Goal: Find specific page/section: Find specific page/section

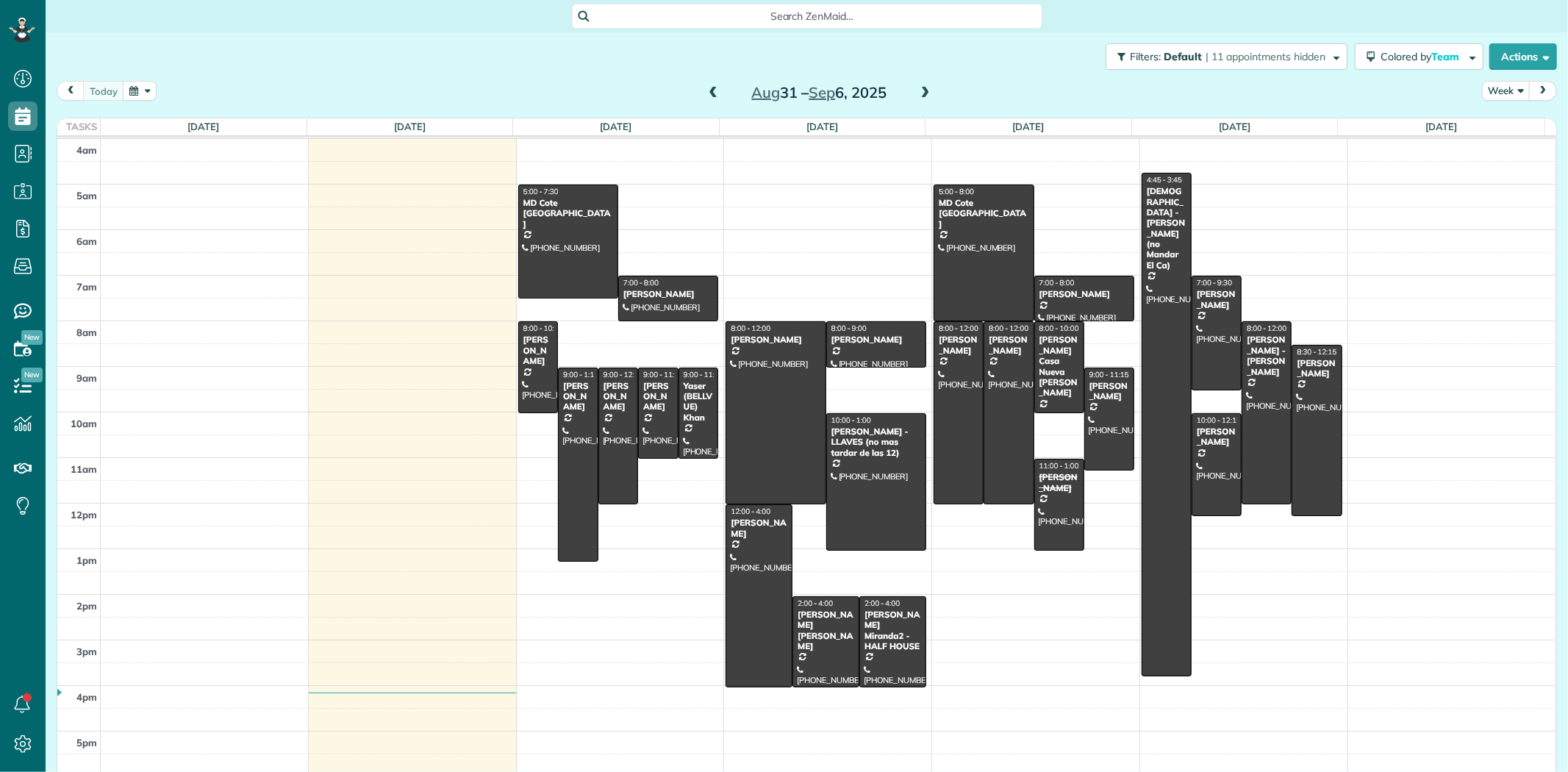
scroll to position [6, 6]
click at [705, 92] on span at bounding box center [713, 92] width 16 height 13
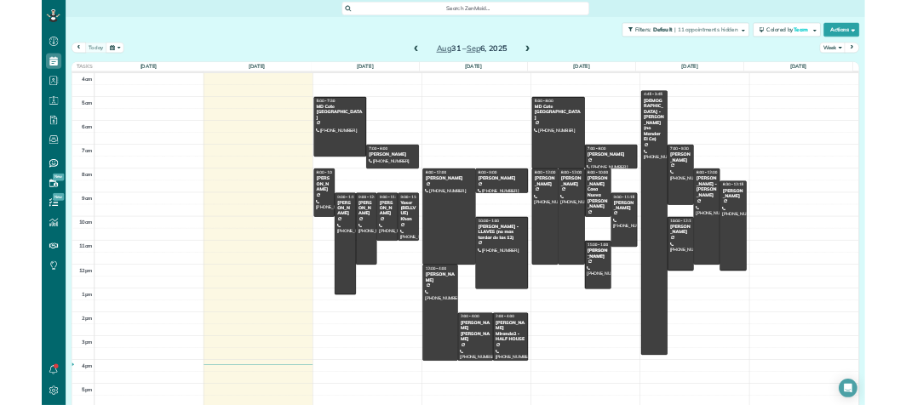
scroll to position [108, 0]
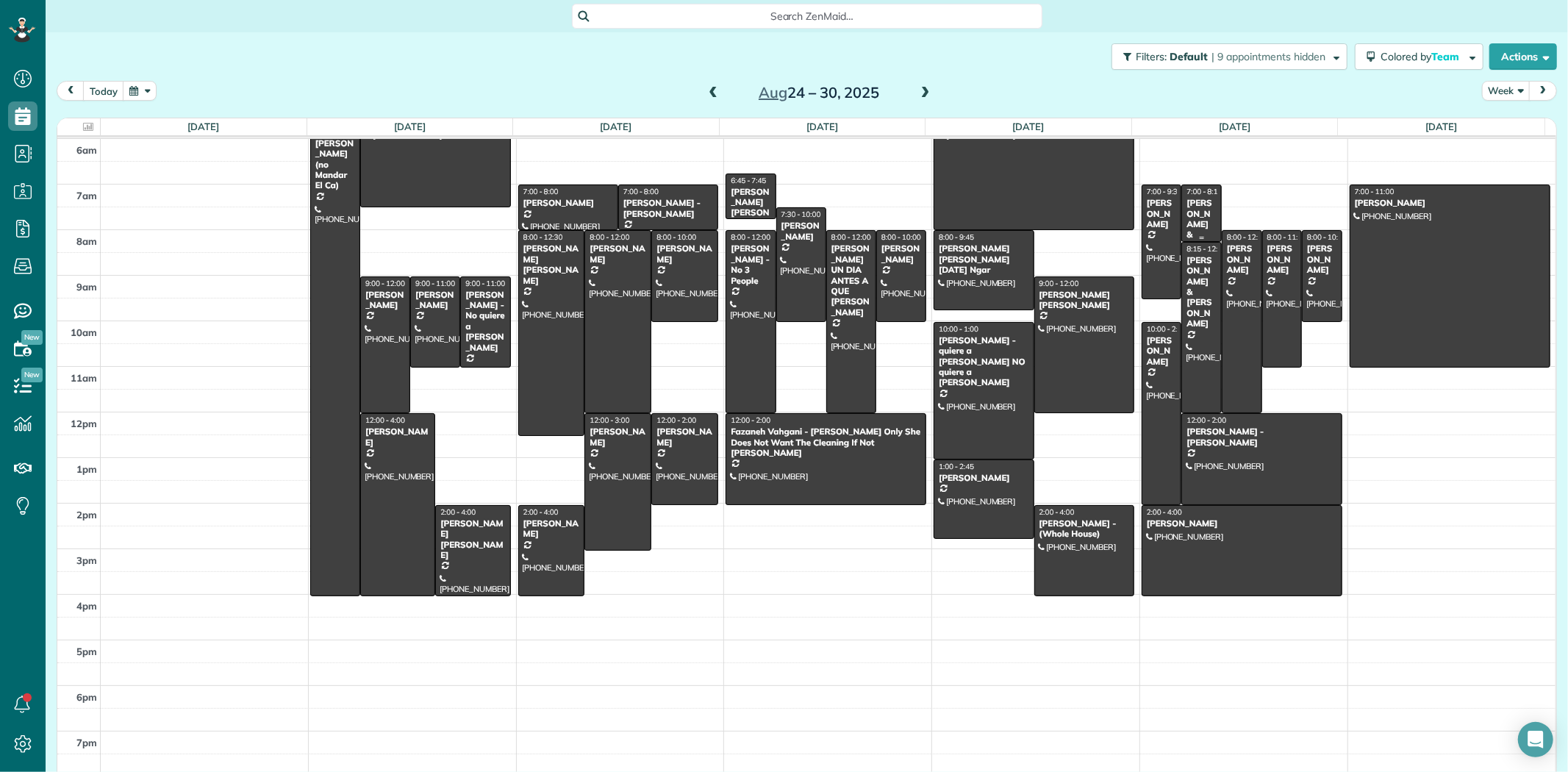
click at [1185, 207] on div "[PERSON_NAME] & [PERSON_NAME]" at bounding box center [1201, 235] width 32 height 74
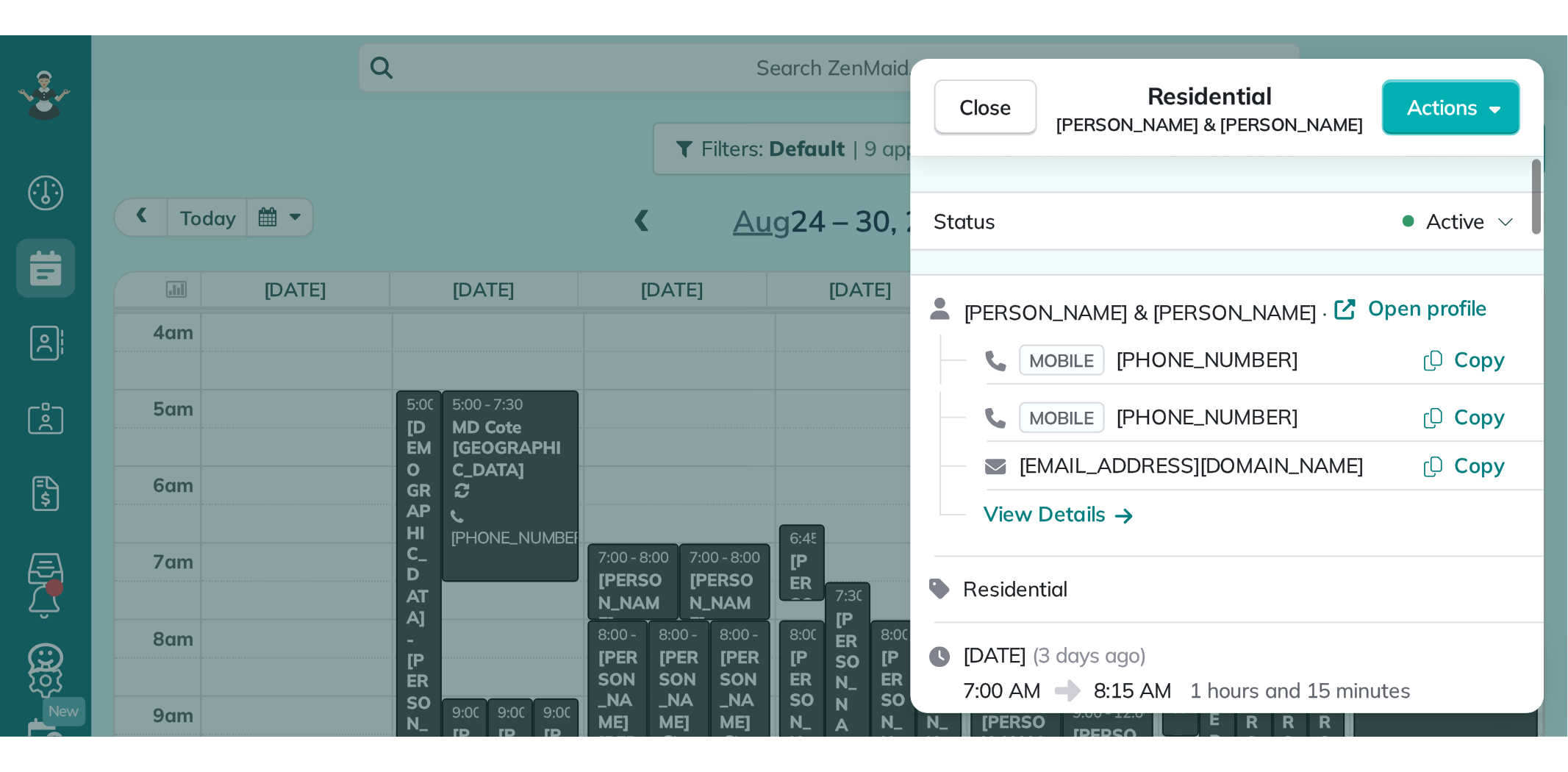
scroll to position [772, 46]
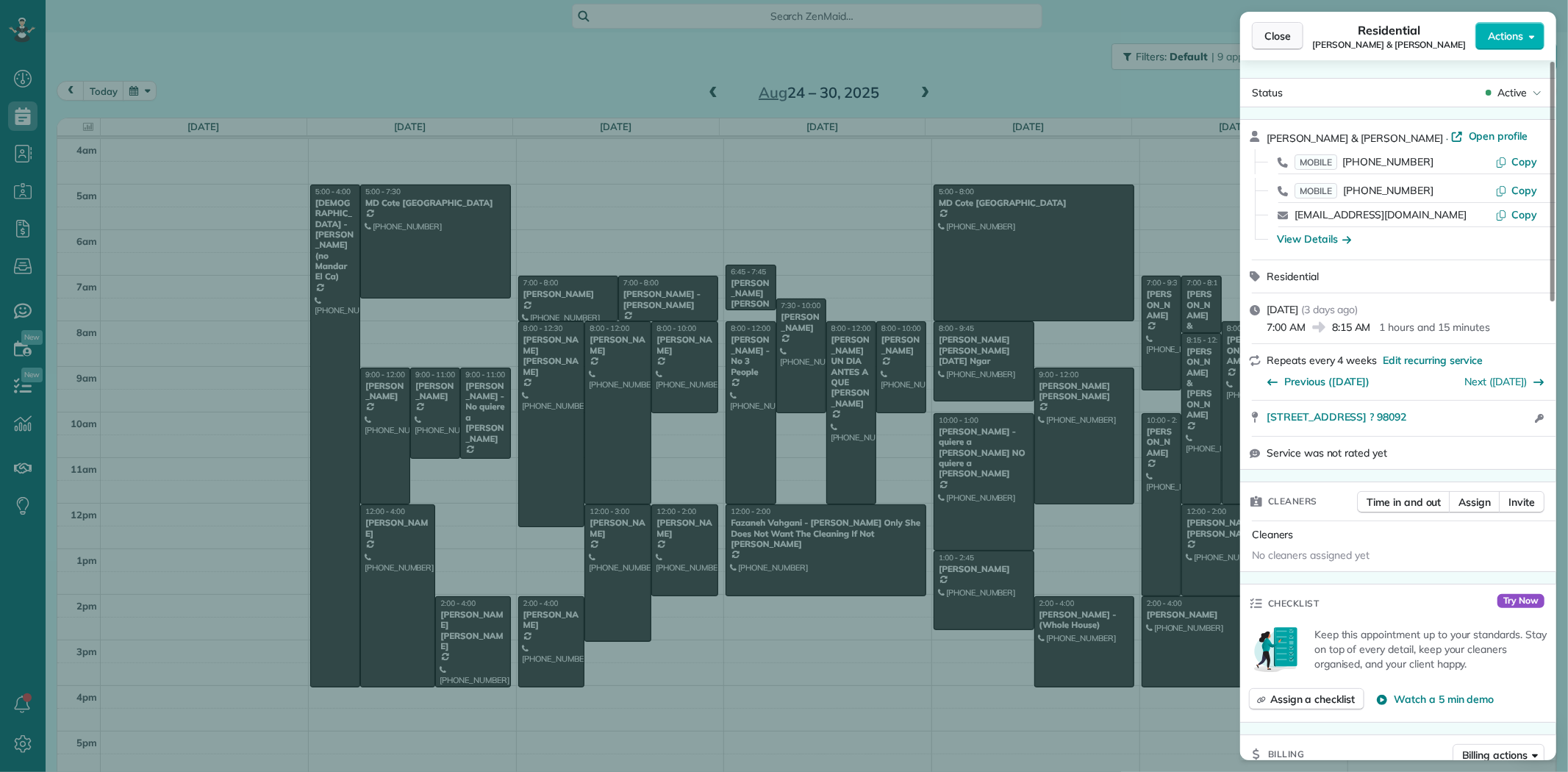
click at [1290, 27] on button "Close" at bounding box center [1278, 36] width 52 height 28
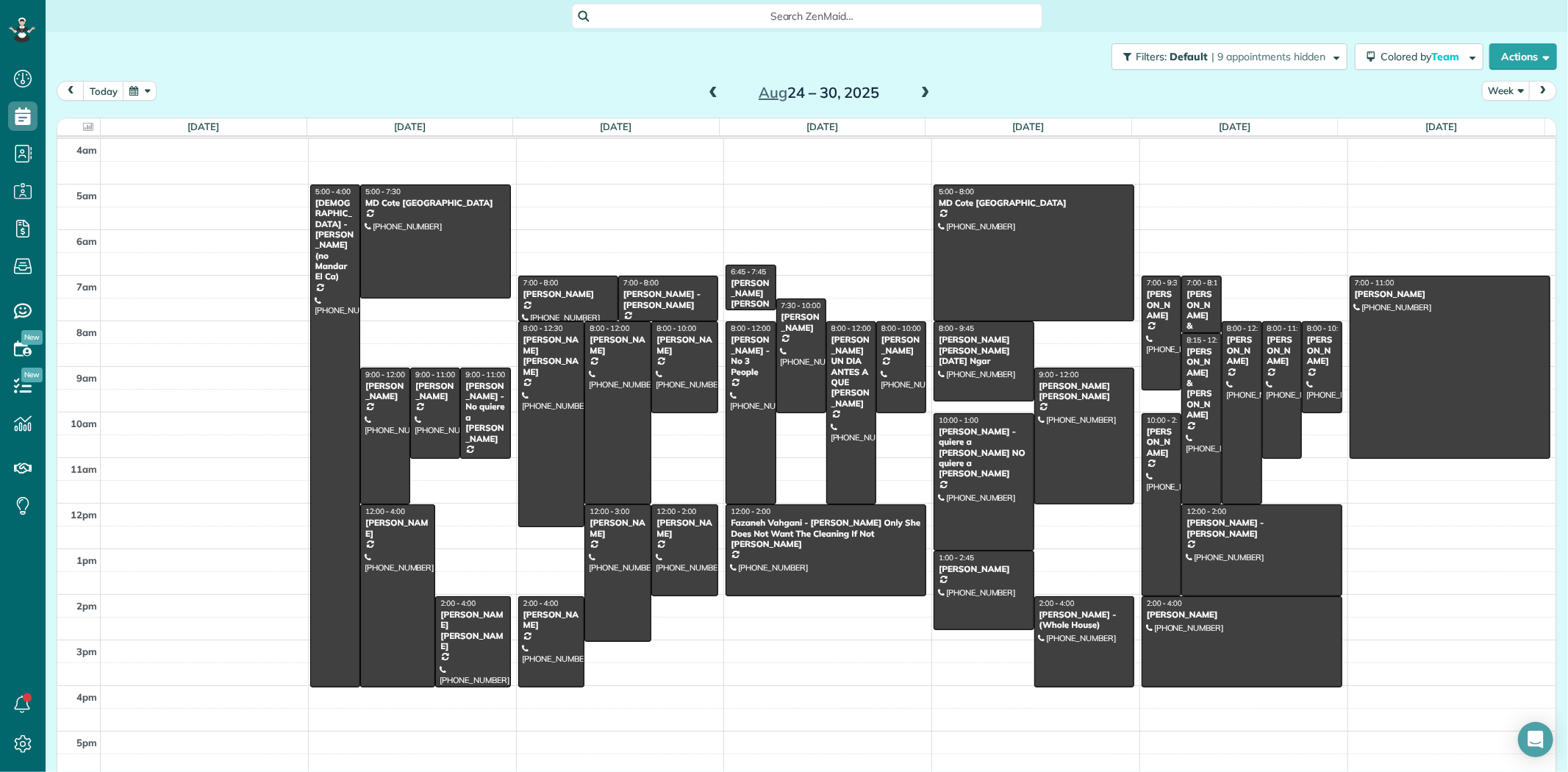
click at [705, 92] on span at bounding box center [713, 92] width 16 height 13
